Goal: Task Accomplishment & Management: Use online tool/utility

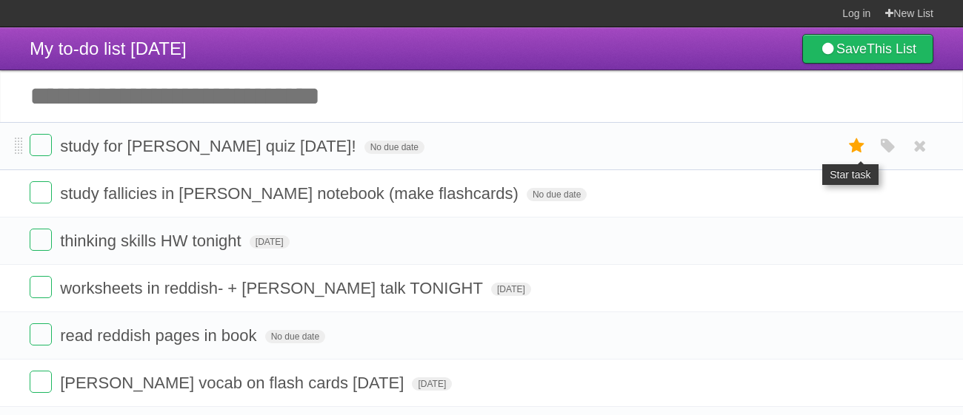
click at [860, 147] on icon at bounding box center [856, 146] width 21 height 24
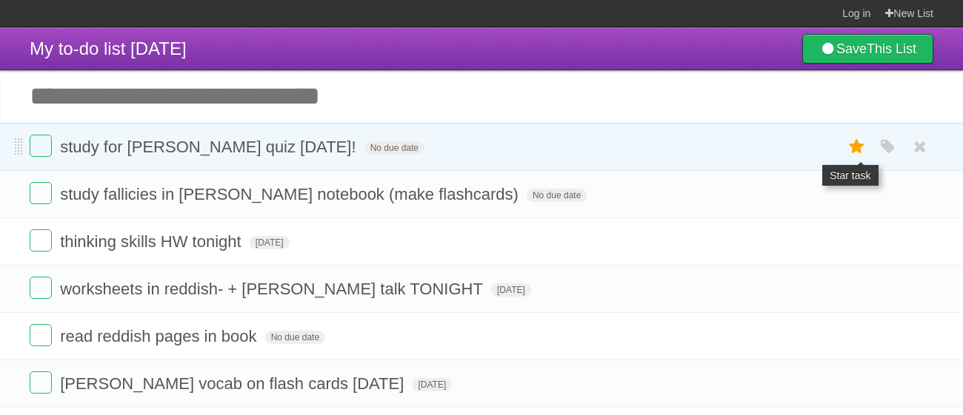
click at [859, 145] on icon at bounding box center [856, 147] width 21 height 24
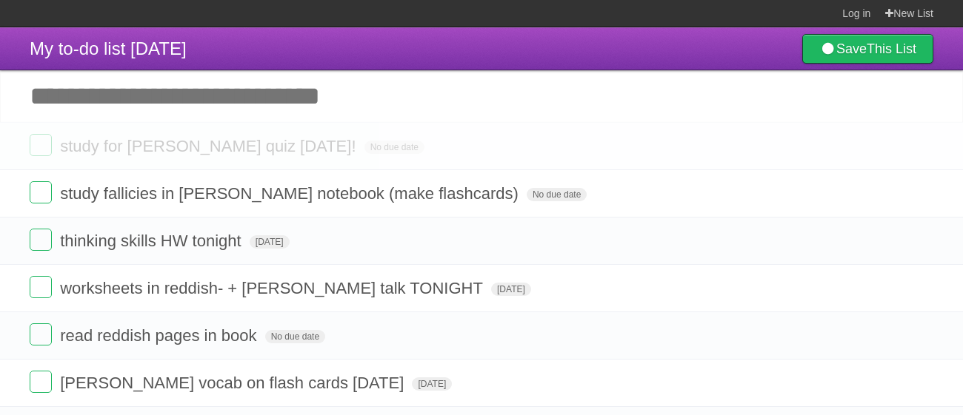
click at [859, 145] on icon at bounding box center [856, 146] width 21 height 24
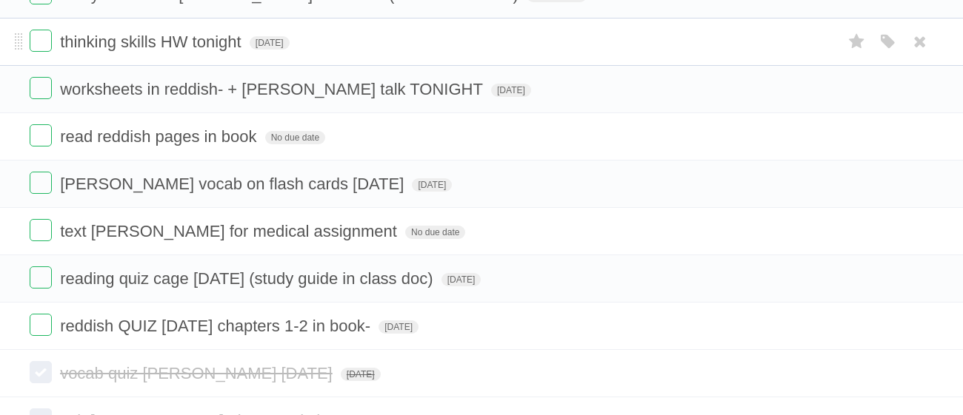
scroll to position [204, 0]
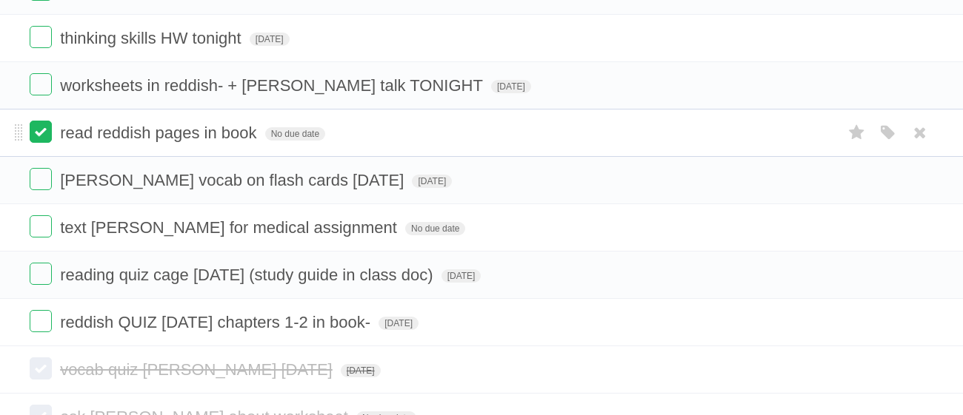
click at [44, 128] on label at bounding box center [41, 132] width 22 height 22
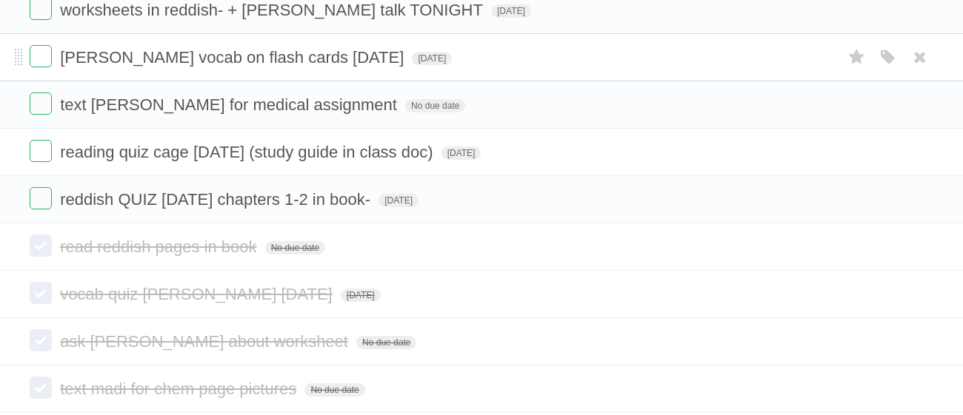
scroll to position [281, 0]
click at [44, 106] on label at bounding box center [41, 102] width 22 height 22
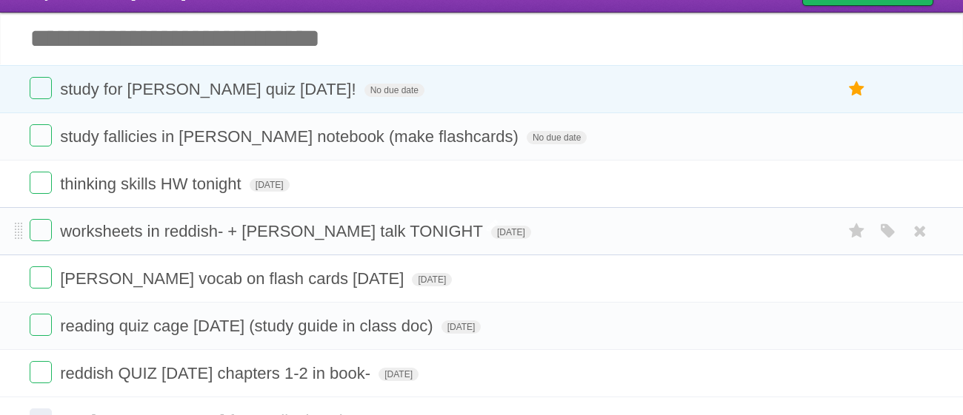
scroll to position [58, 0]
click at [861, 281] on icon at bounding box center [856, 279] width 21 height 24
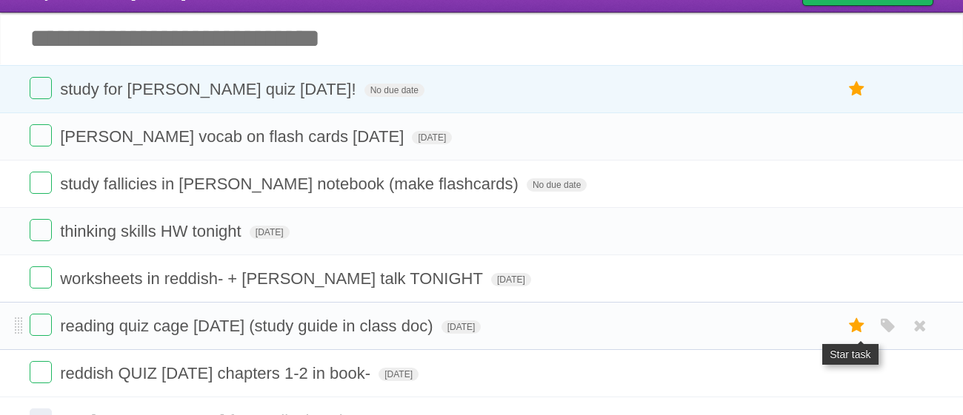
click at [853, 327] on icon at bounding box center [856, 326] width 21 height 24
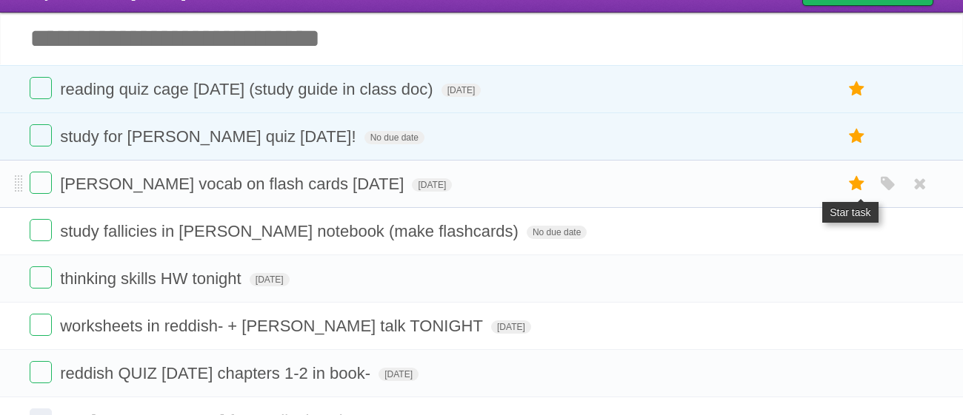
click at [849, 181] on icon at bounding box center [856, 184] width 21 height 24
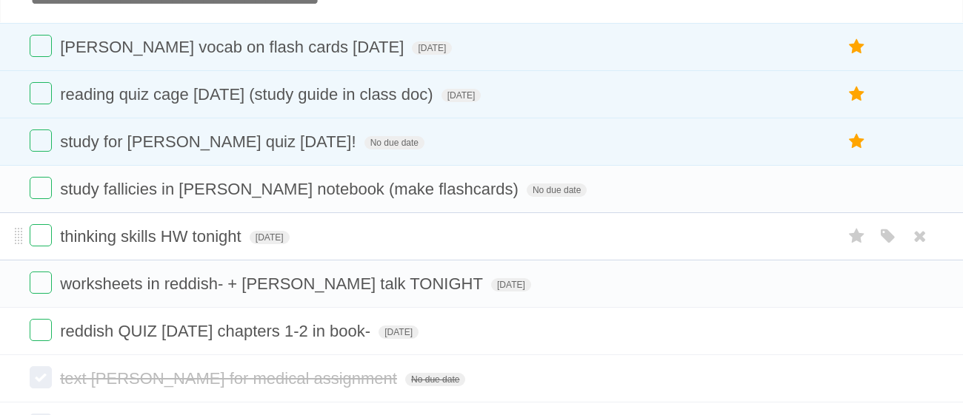
scroll to position [99, 0]
click at [436, 48] on span "[DATE]" at bounding box center [432, 48] width 40 height 13
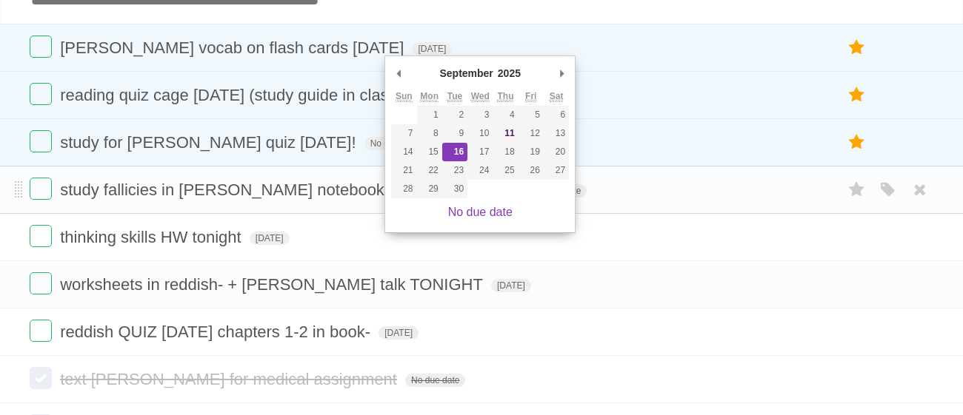
scroll to position [0, 0]
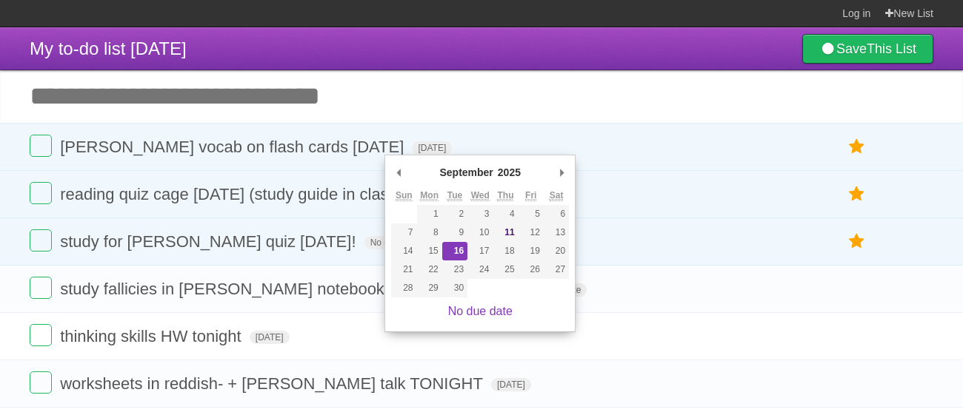
click at [606, 78] on input "Add another task" at bounding box center [481, 96] width 963 height 52
